Goal: Information Seeking & Learning: Understand process/instructions

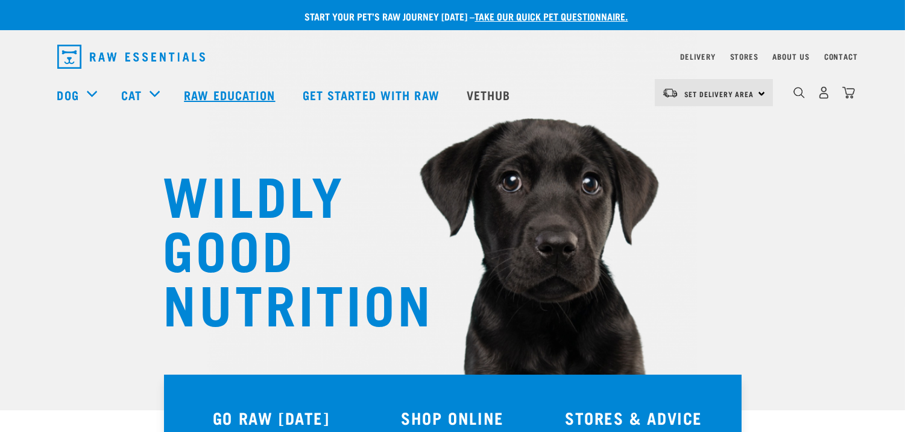
click at [218, 94] on link "Raw Education" at bounding box center [231, 95] width 118 height 48
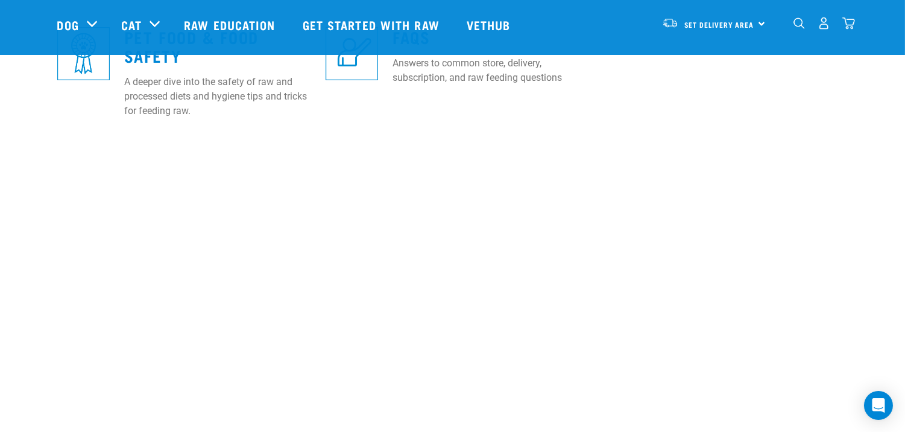
scroll to position [670, 0]
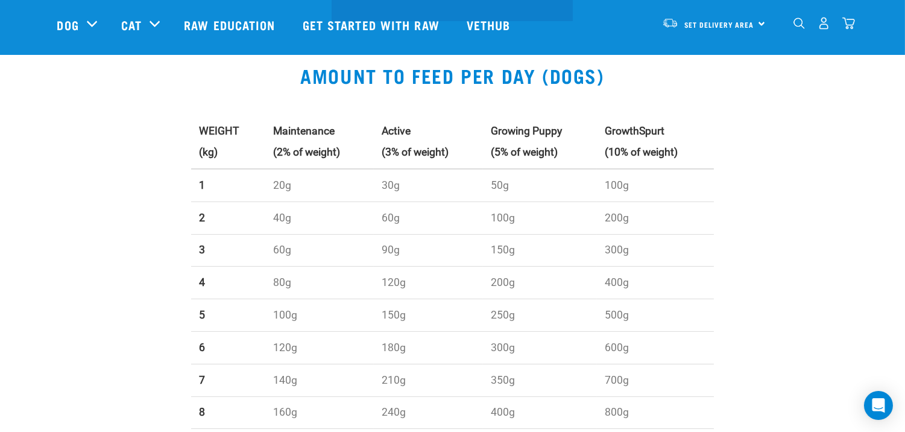
scroll to position [268, 0]
